Goal: Transaction & Acquisition: Purchase product/service

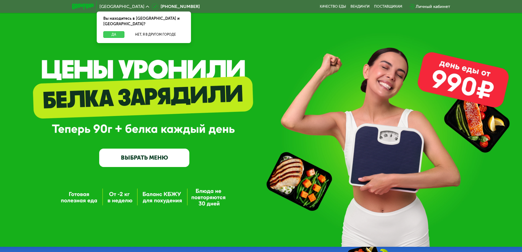
click at [115, 31] on button "Да" at bounding box center [113, 34] width 21 height 7
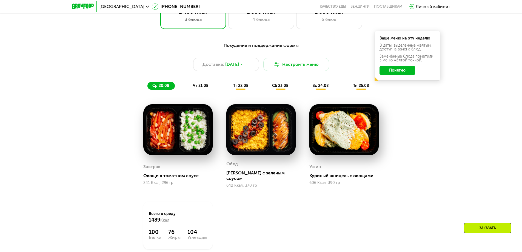
scroll to position [329, 0]
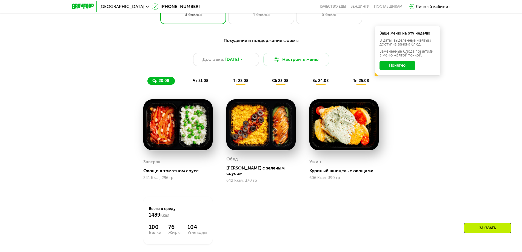
click at [227, 85] on div "чт 21.08" at bounding box center [240, 81] width 27 height 8
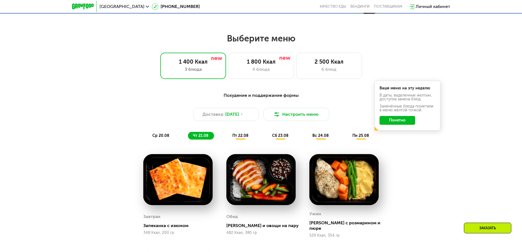
scroll to position [301, 0]
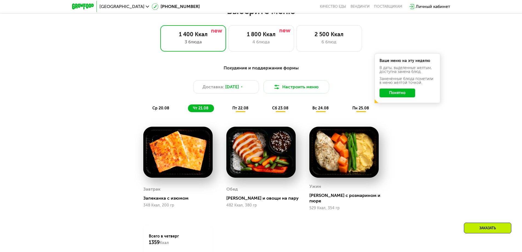
click at [159, 108] on span "ср 20.08" at bounding box center [160, 108] width 17 height 5
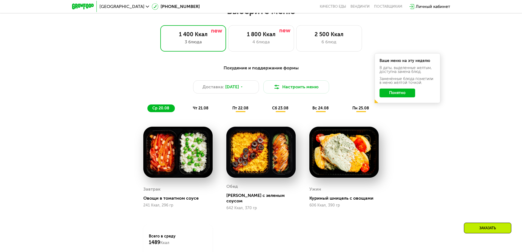
click at [195, 108] on span "чт 21.08" at bounding box center [201, 108] width 16 height 5
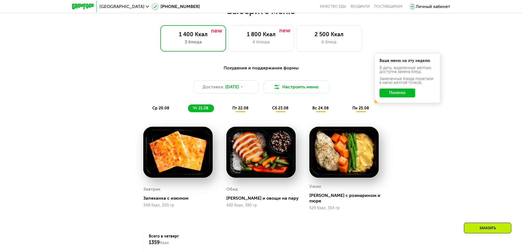
click at [267, 107] on div "пт 22.08" at bounding box center [280, 108] width 27 height 8
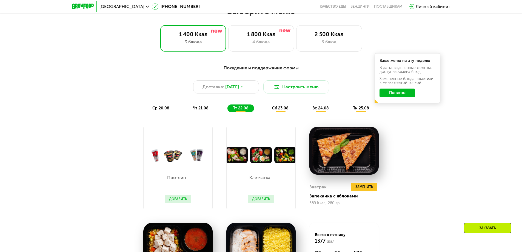
click at [205, 110] on span "чт 21.08" at bounding box center [201, 108] width 16 height 5
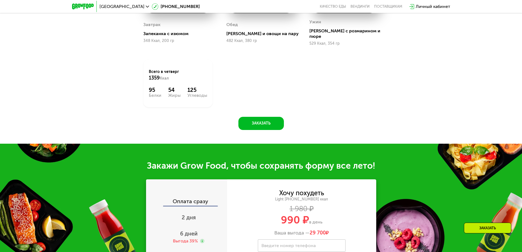
scroll to position [521, 0]
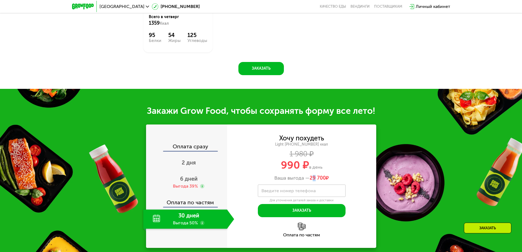
drag, startPoint x: 316, startPoint y: 174, endPoint x: 313, endPoint y: 175, distance: 2.8
click at [313, 175] on span "29 700" at bounding box center [318, 178] width 16 height 6
click at [310, 175] on span "29 700" at bounding box center [318, 178] width 16 height 6
click at [192, 166] on div "2 дня" at bounding box center [188, 162] width 91 height 19
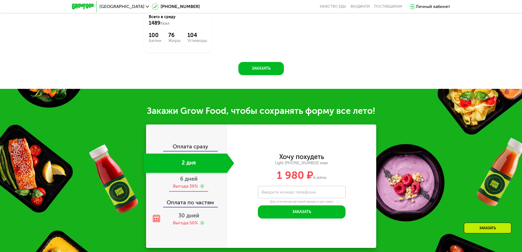
click at [191, 178] on span "6 дней" at bounding box center [189, 178] width 18 height 7
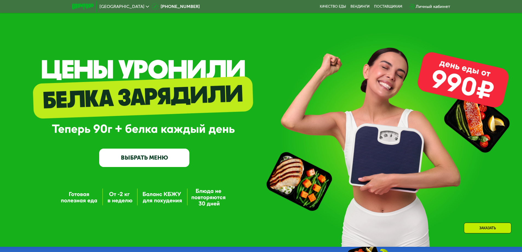
scroll to position [69, 0]
